Goal: Information Seeking & Learning: Learn about a topic

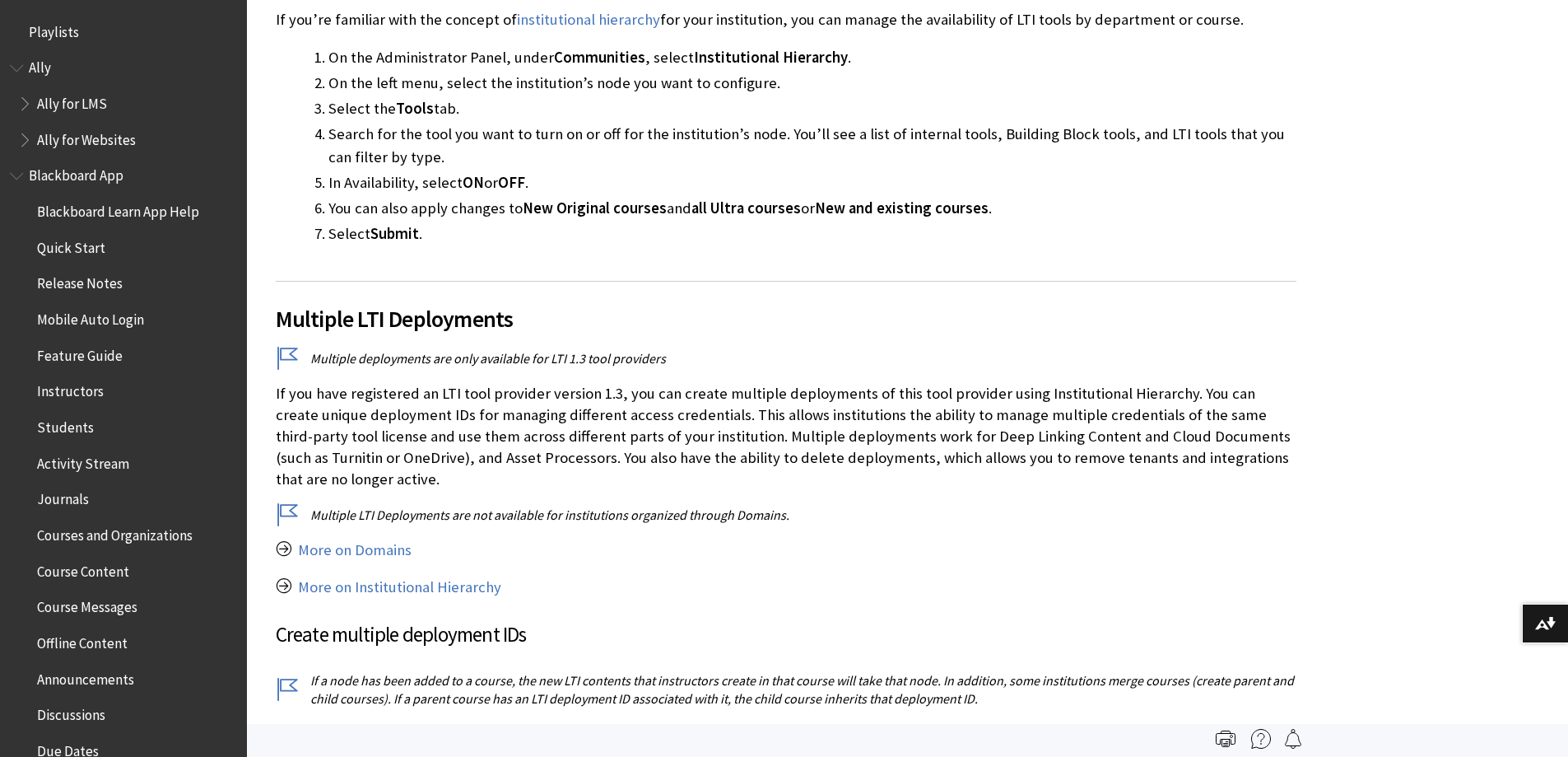
scroll to position [2256, 0]
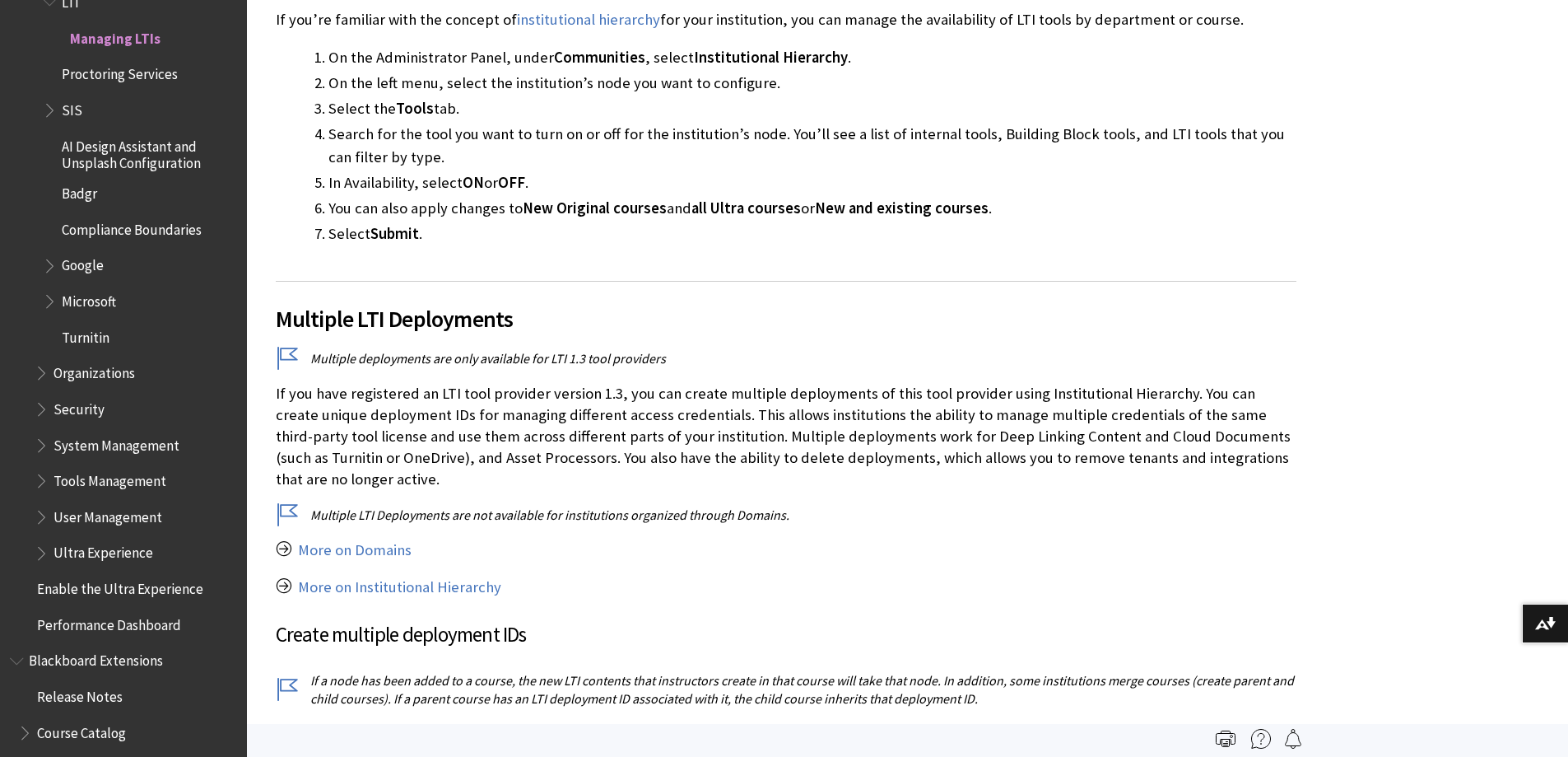
click at [1285, 177] on li "In Availability, select ON or OFF ." at bounding box center [811, 183] width 968 height 23
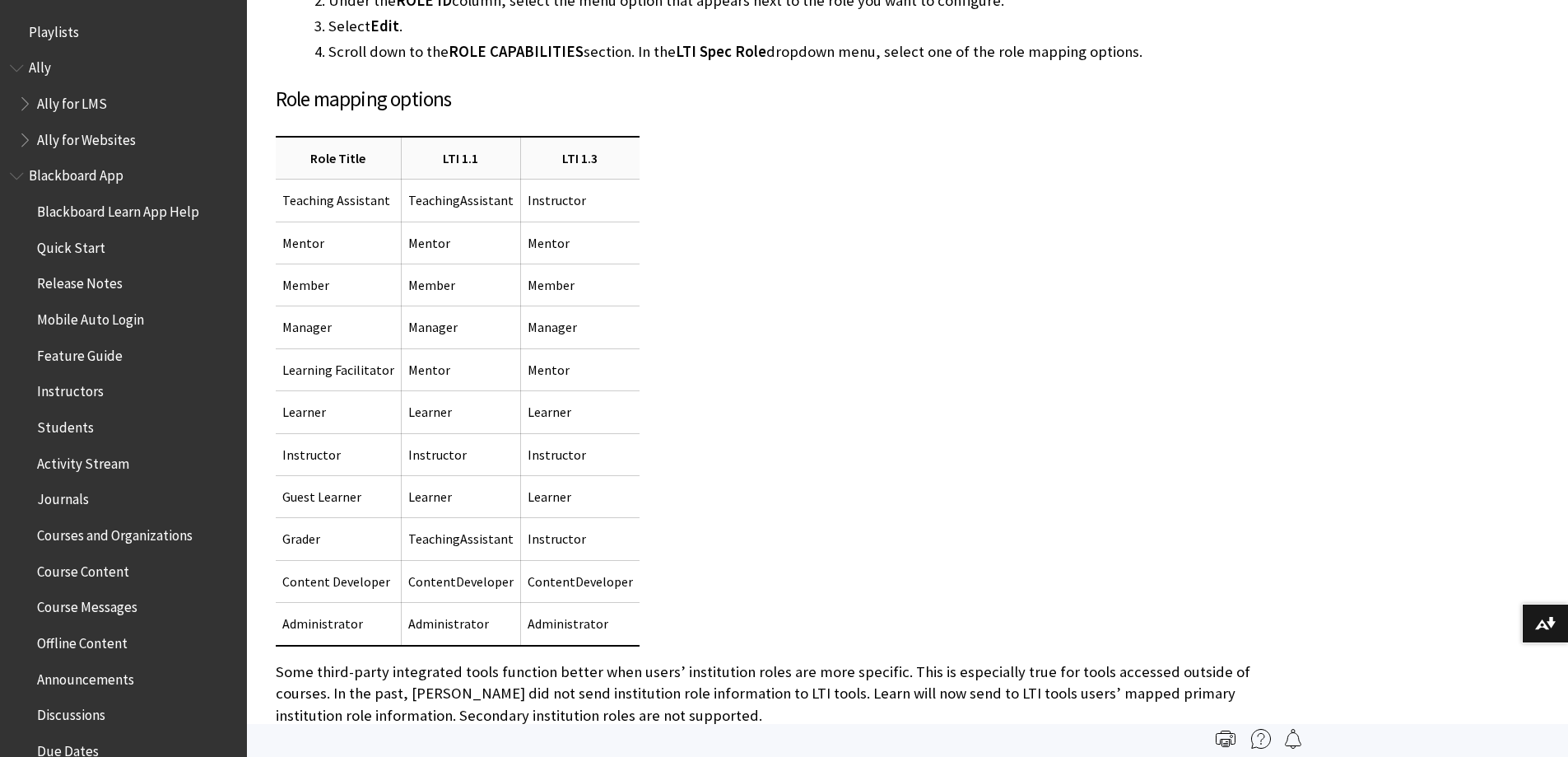
scroll to position [2256, 0]
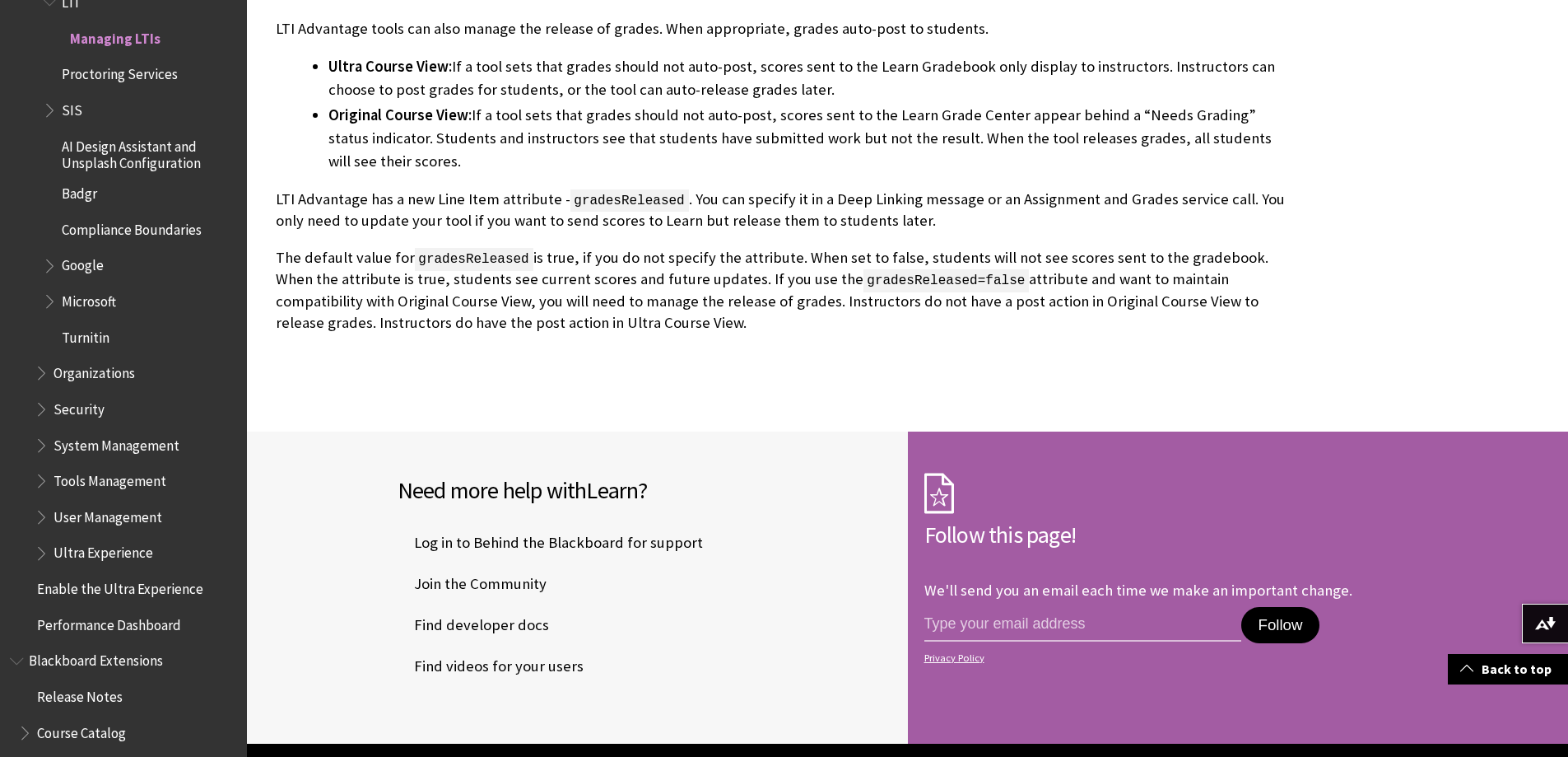
scroll to position [4859, 0]
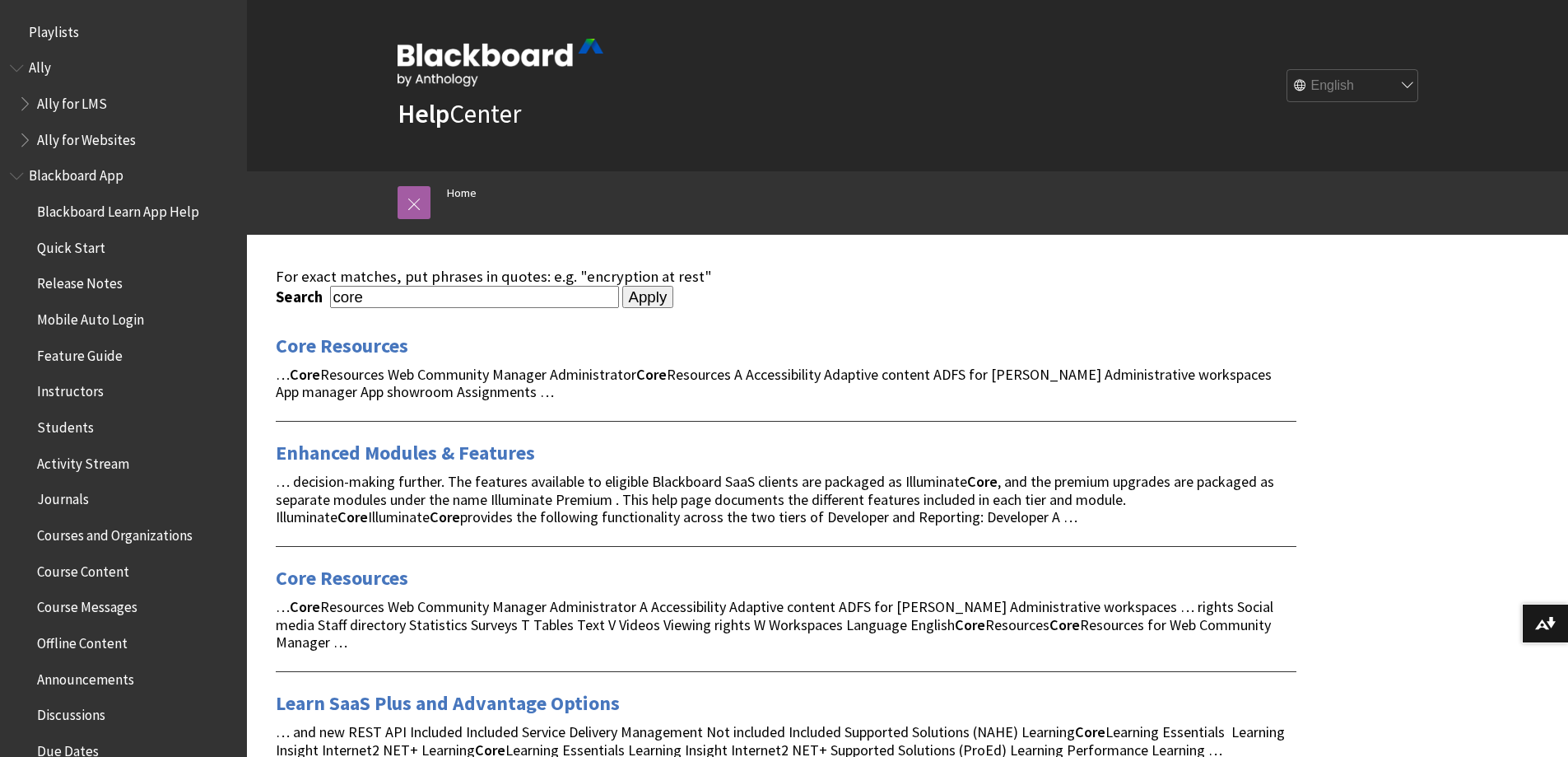
scroll to position [1533, 0]
